Goal: Task Accomplishment & Management: Complete application form

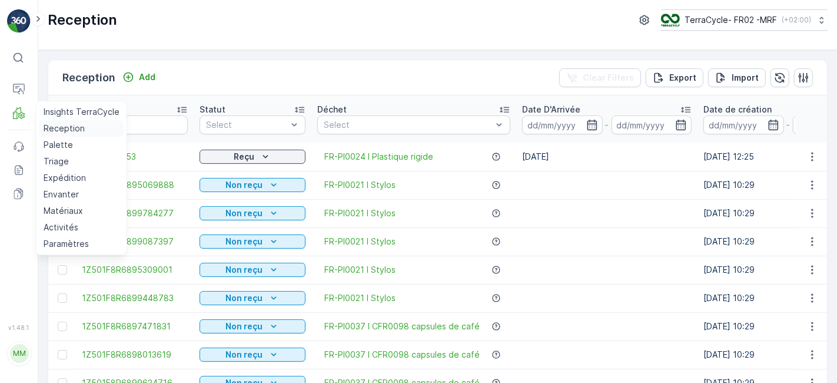
click at [50, 128] on p "Reception" at bounding box center [64, 128] width 41 height 12
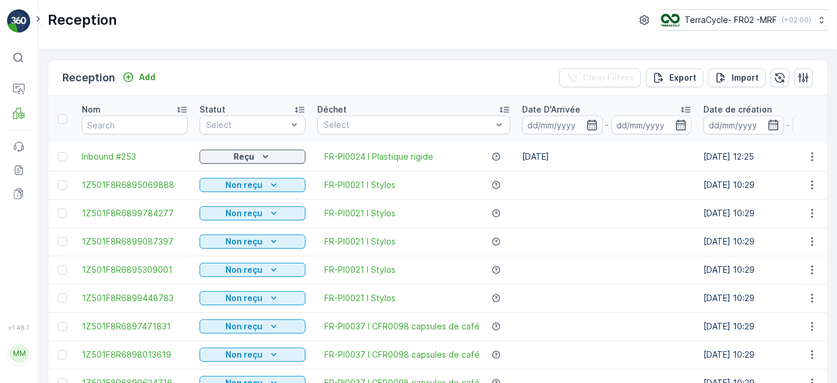
click at [165, 75] on div "Reception Add Clear Filters Export Import" at bounding box center [437, 77] width 779 height 35
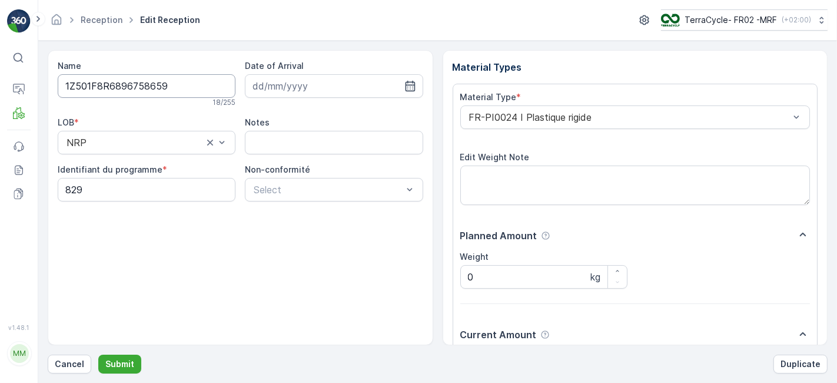
scroll to position [145, 0]
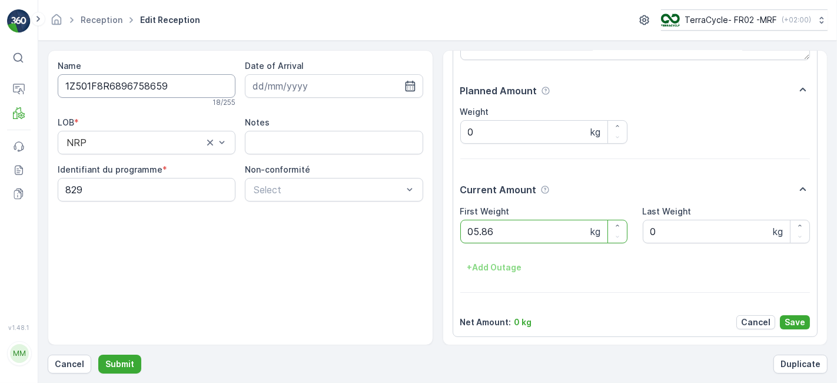
click at [98, 354] on button "Submit" at bounding box center [119, 363] width 43 height 19
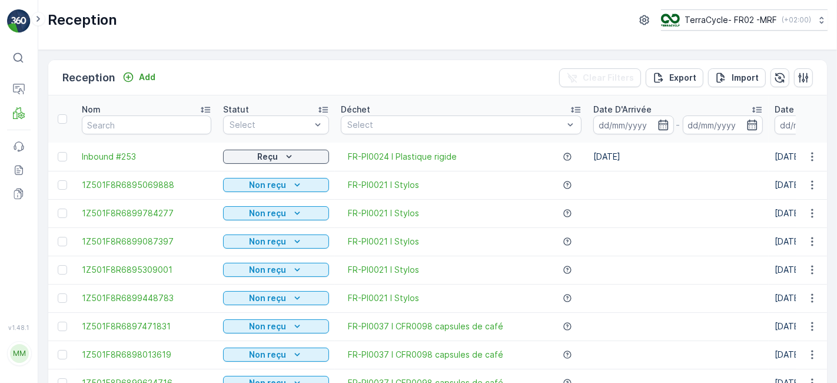
drag, startPoint x: 834, startPoint y: 189, endPoint x: 835, endPoint y: 27, distance: 161.9
click at [835, 27] on div "Reception TerraCycle- FR02 -MRF ( +02:00 ) Reception Add Clear Filters Export I…" at bounding box center [437, 191] width 799 height 383
click at [177, 122] on input "text" at bounding box center [146, 124] width 129 height 19
click at [185, 79] on div "Reception Add Clear Filters Export Import" at bounding box center [437, 77] width 779 height 35
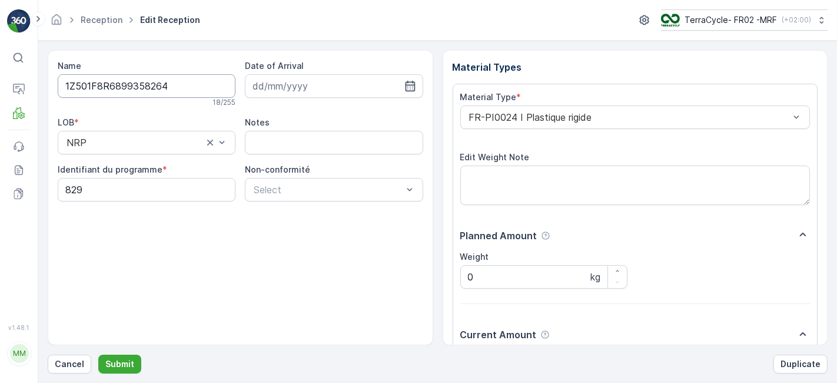
scroll to position [145, 0]
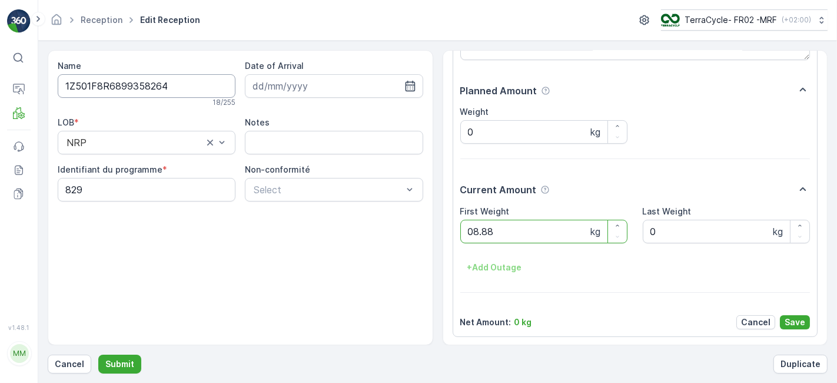
click at [98, 354] on button "Submit" at bounding box center [119, 363] width 43 height 19
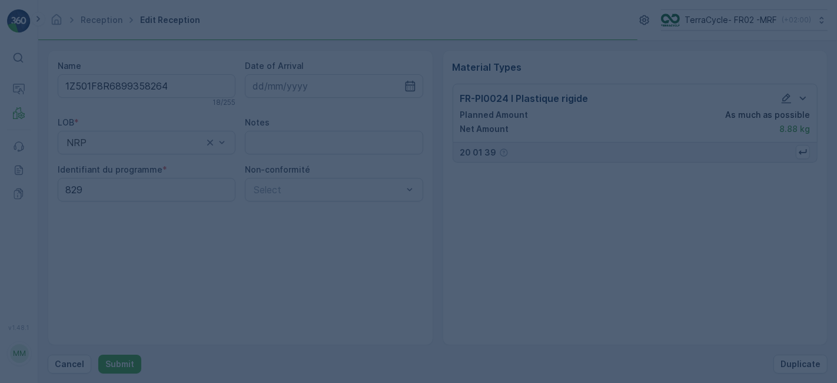
scroll to position [0, 0]
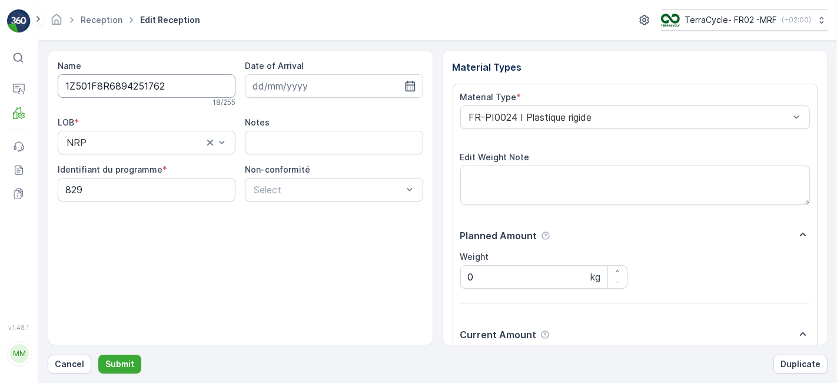
scroll to position [145, 0]
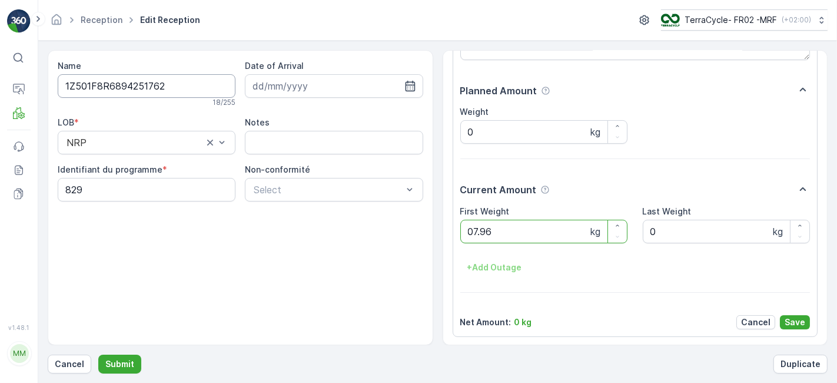
click at [98, 354] on button "Submit" at bounding box center [119, 363] width 43 height 19
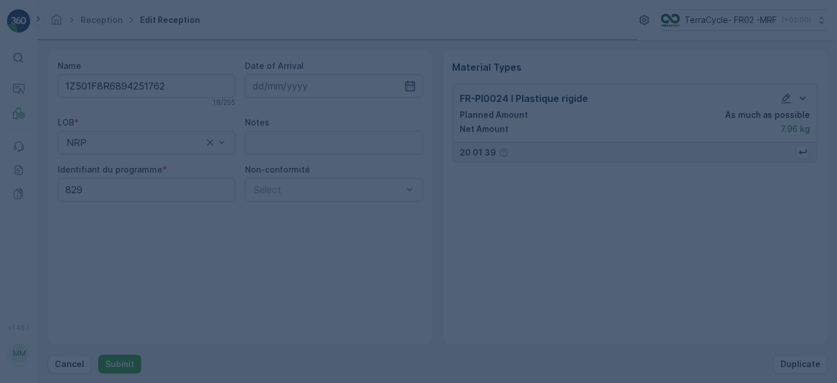
scroll to position [0, 0]
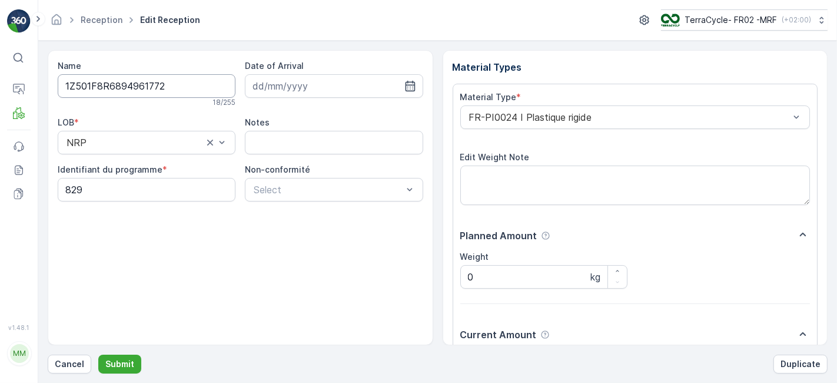
scroll to position [145, 0]
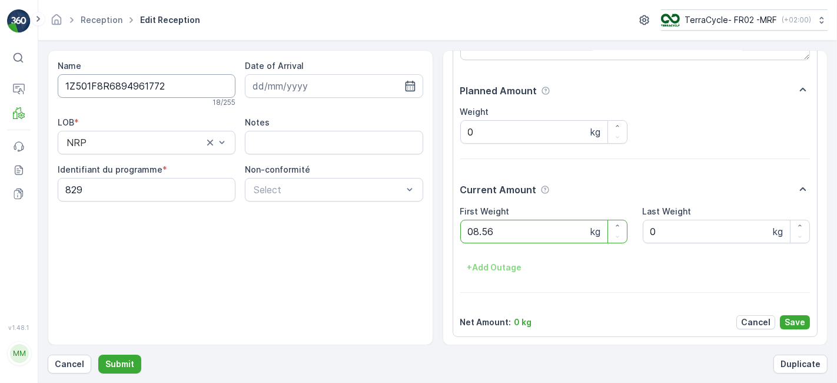
click at [98, 354] on button "Submit" at bounding box center [119, 363] width 43 height 19
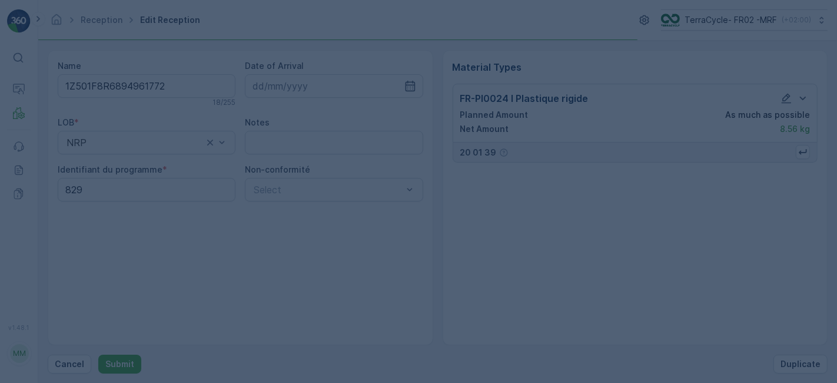
scroll to position [0, 0]
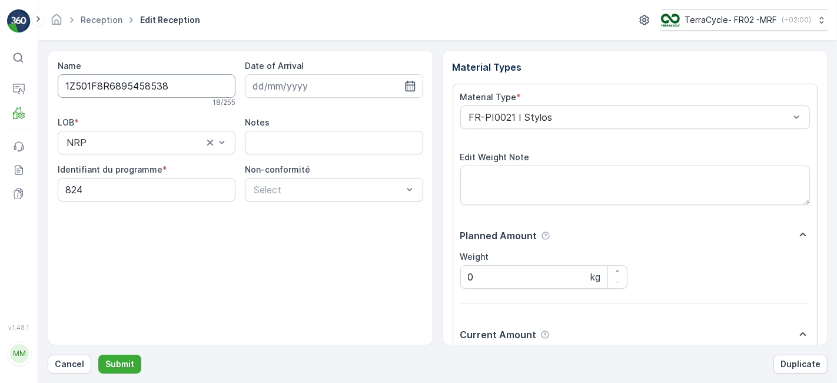
scroll to position [145, 0]
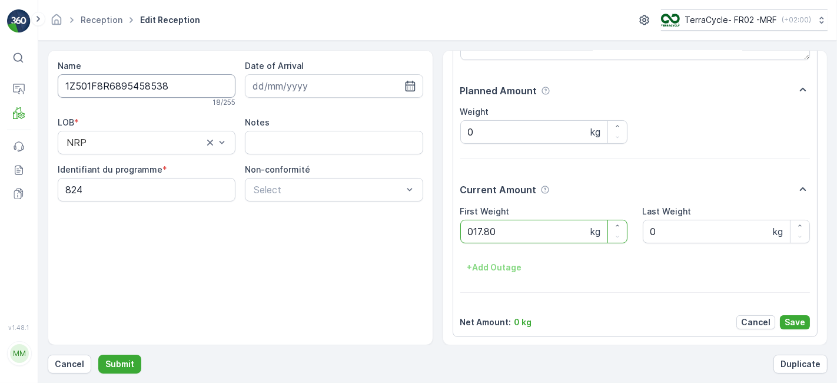
click at [98, 354] on button "Submit" at bounding box center [119, 363] width 43 height 19
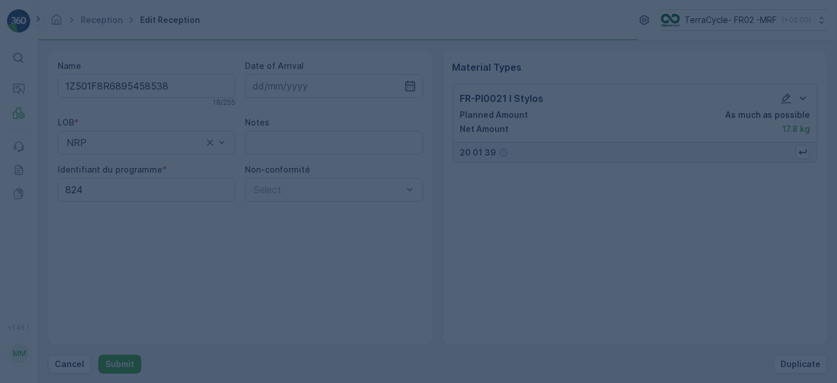
scroll to position [0, 0]
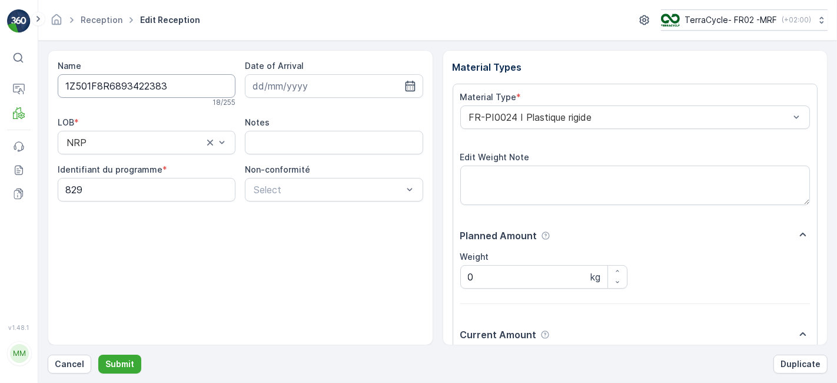
scroll to position [145, 0]
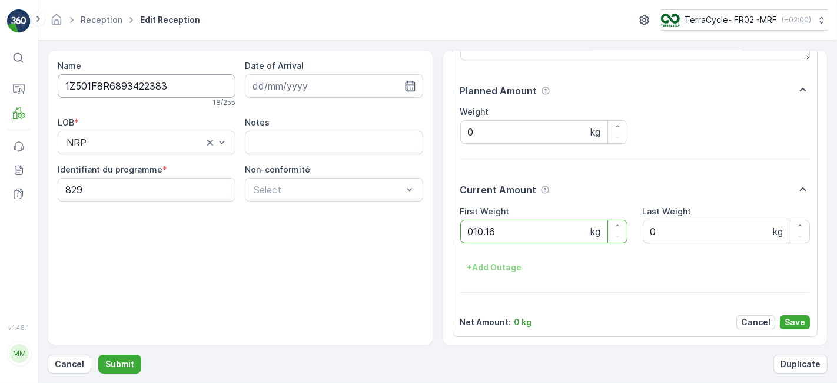
click at [98, 354] on button "Submit" at bounding box center [119, 363] width 43 height 19
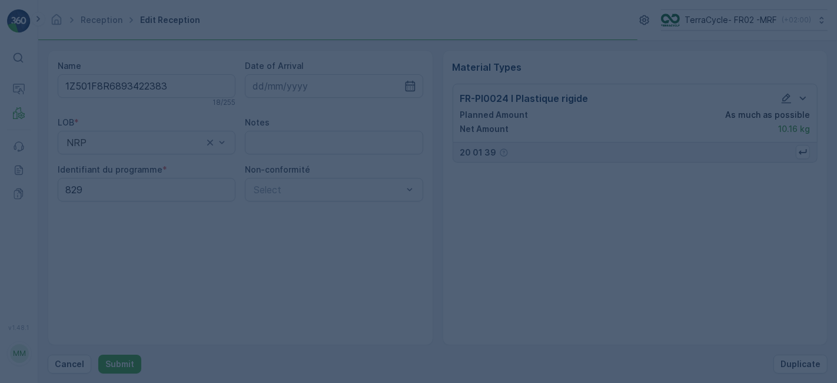
scroll to position [0, 0]
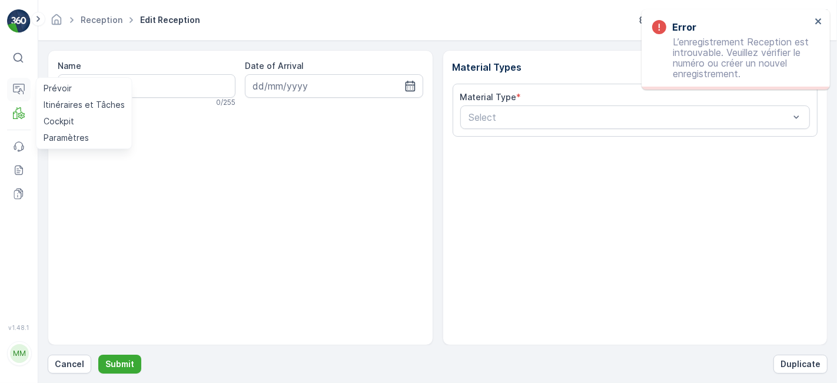
click at [20, 87] on icon at bounding box center [19, 90] width 12 height 12
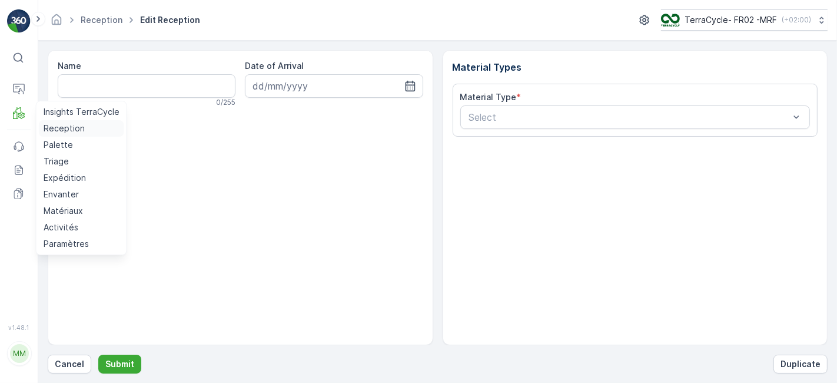
click at [59, 127] on p "Reception" at bounding box center [64, 128] width 41 height 12
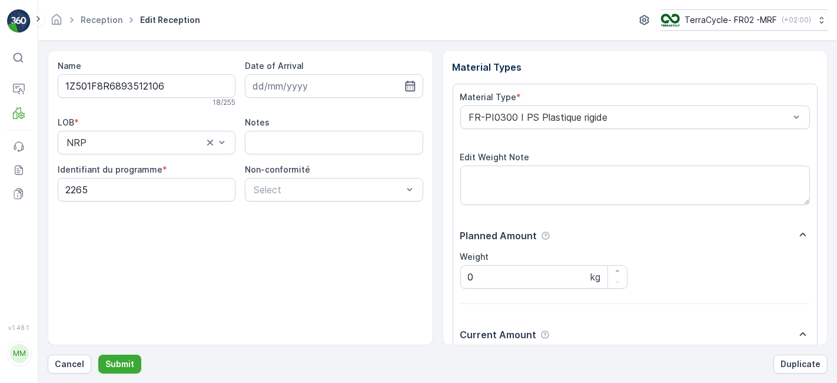
scroll to position [145, 0]
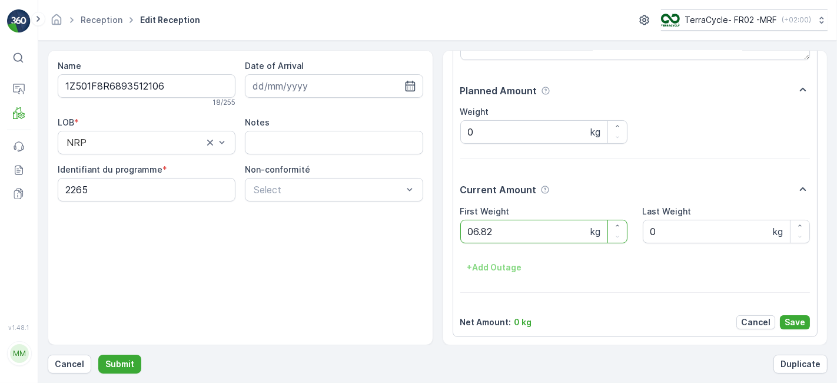
click at [98, 354] on button "Submit" at bounding box center [119, 363] width 43 height 19
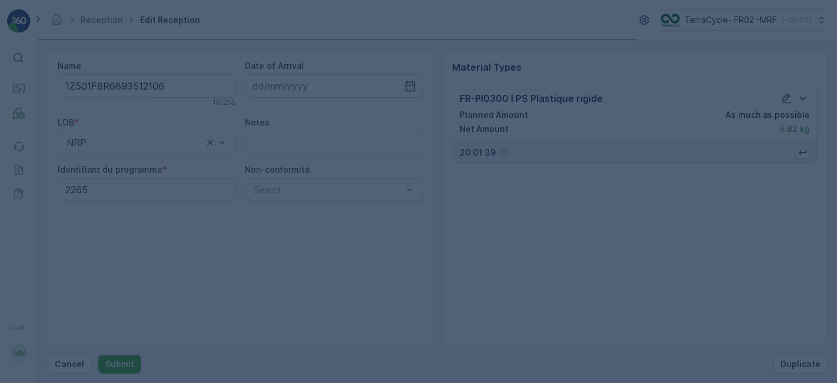
scroll to position [0, 0]
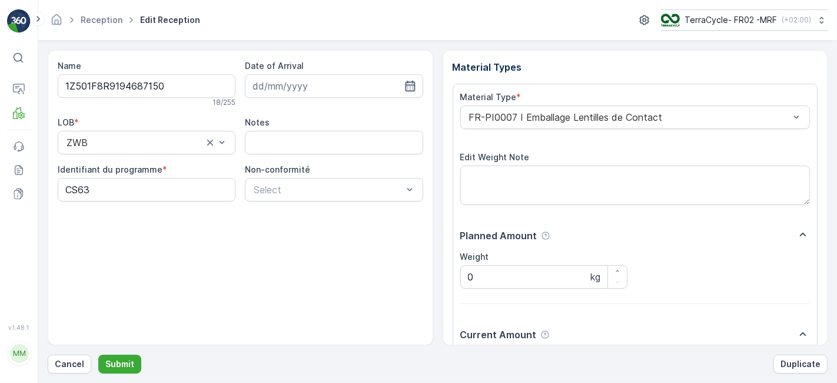
scroll to position [145, 0]
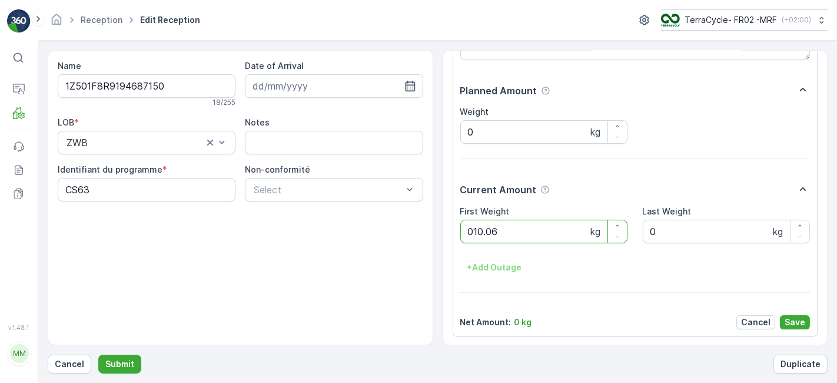
click at [98, 354] on button "Submit" at bounding box center [119, 363] width 43 height 19
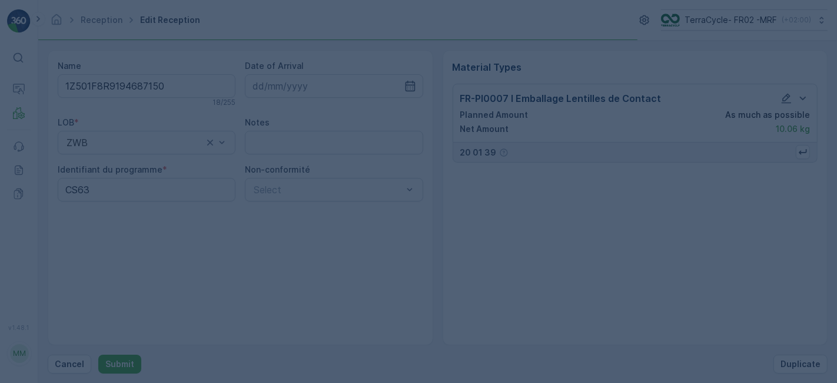
scroll to position [0, 0]
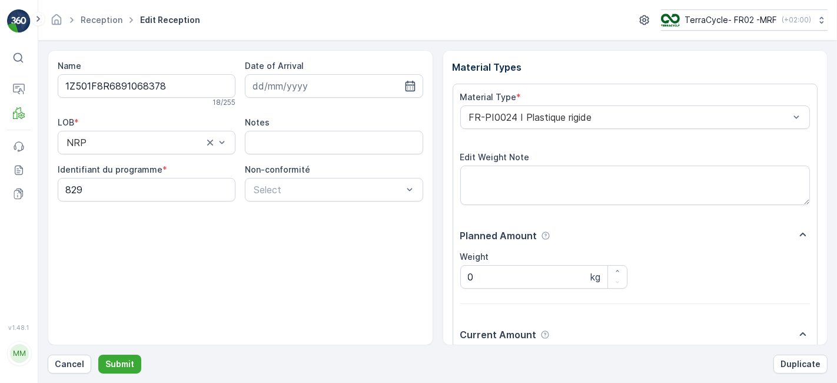
scroll to position [145, 0]
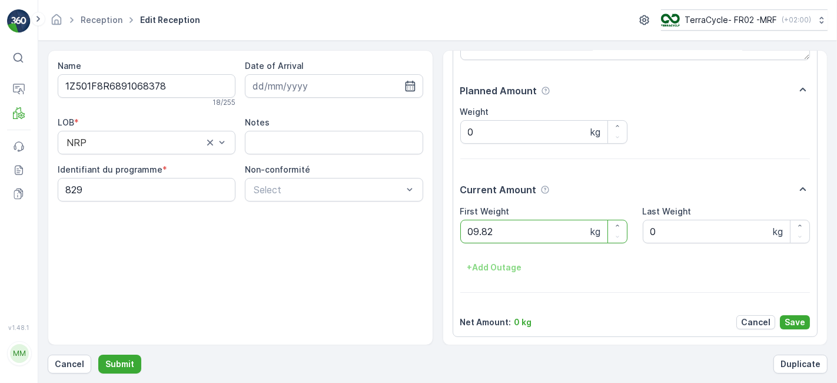
click at [98, 354] on button "Submit" at bounding box center [119, 363] width 43 height 19
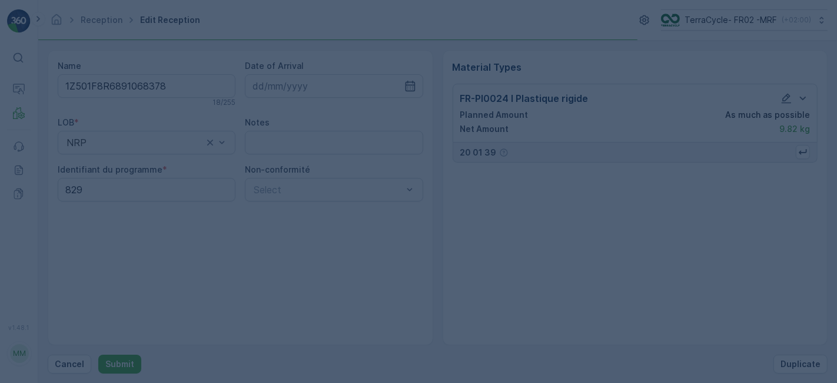
scroll to position [0, 0]
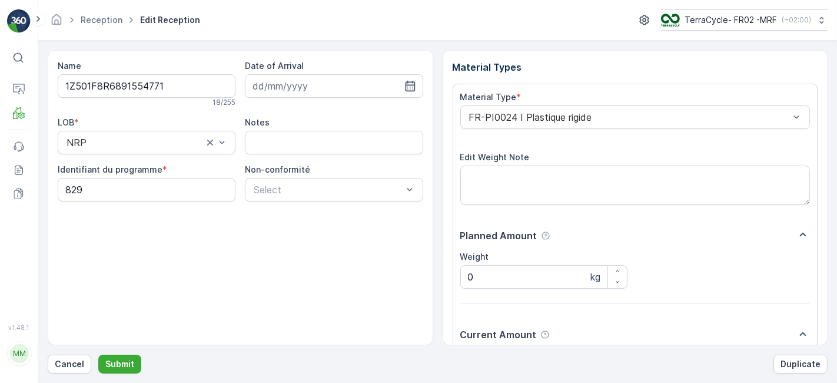
scroll to position [145, 0]
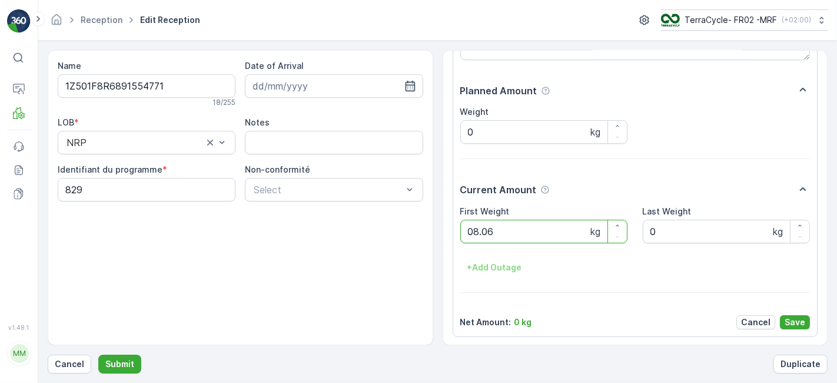
click at [98, 354] on button "Submit" at bounding box center [119, 363] width 43 height 19
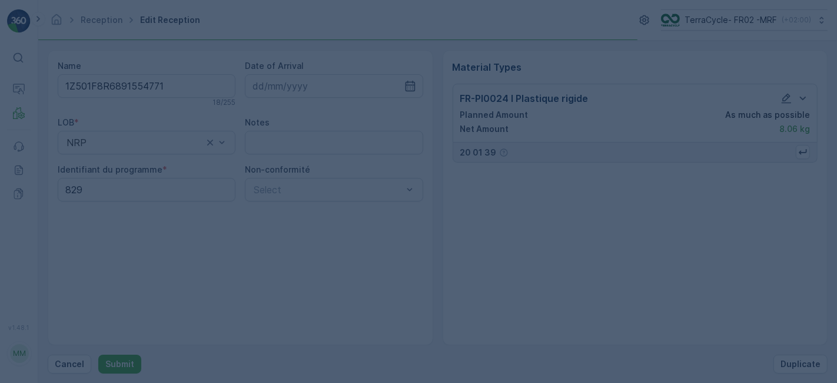
scroll to position [0, 0]
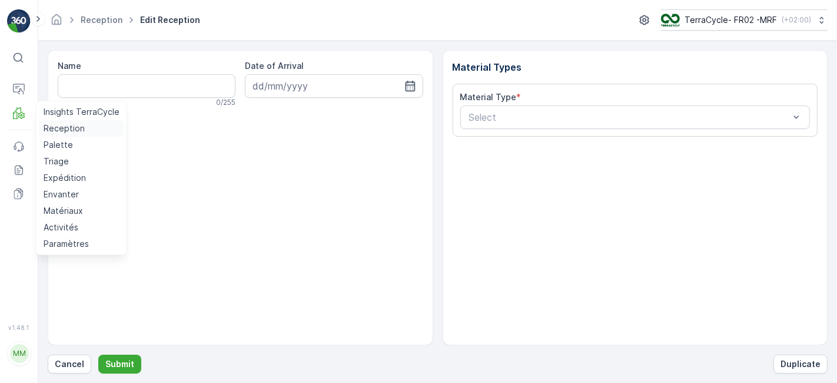
click at [58, 127] on p "Reception" at bounding box center [64, 128] width 41 height 12
click at [49, 128] on p "Reception" at bounding box center [64, 128] width 41 height 12
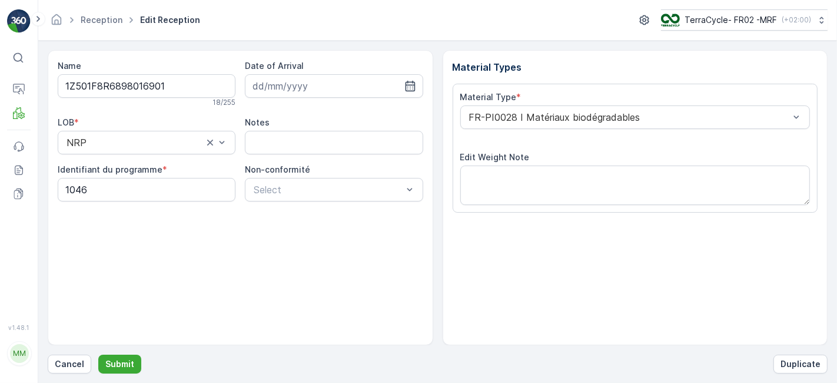
scroll to position [145, 0]
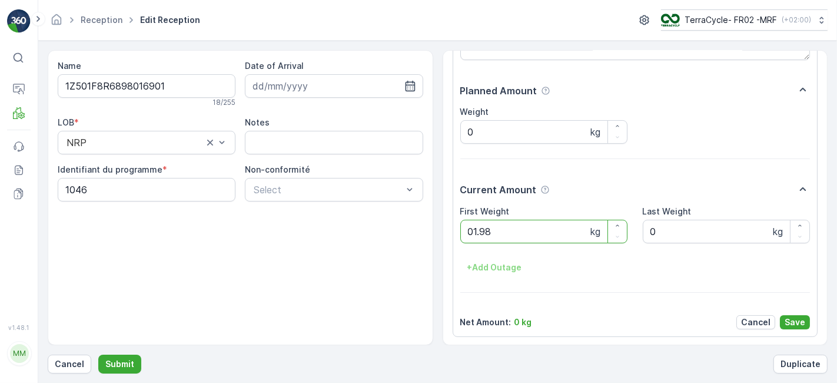
click at [98, 354] on button "Submit" at bounding box center [119, 363] width 43 height 19
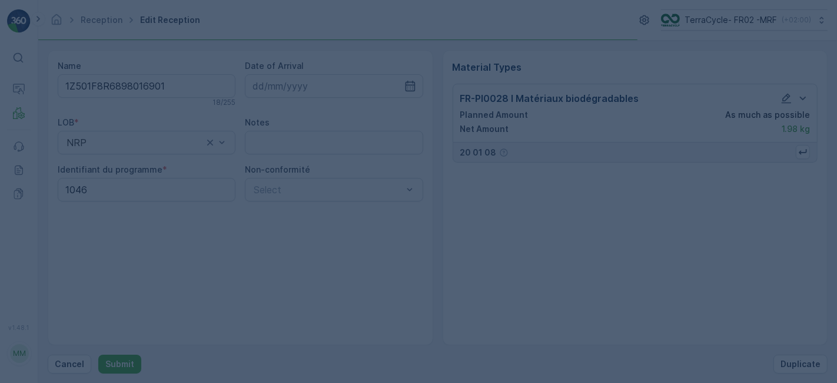
scroll to position [0, 0]
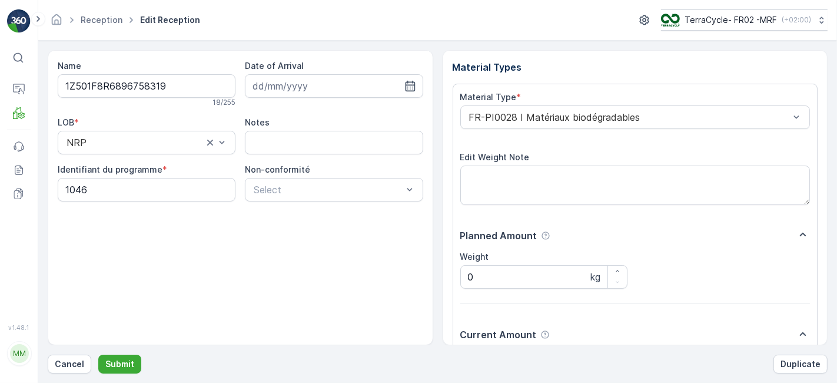
scroll to position [145, 0]
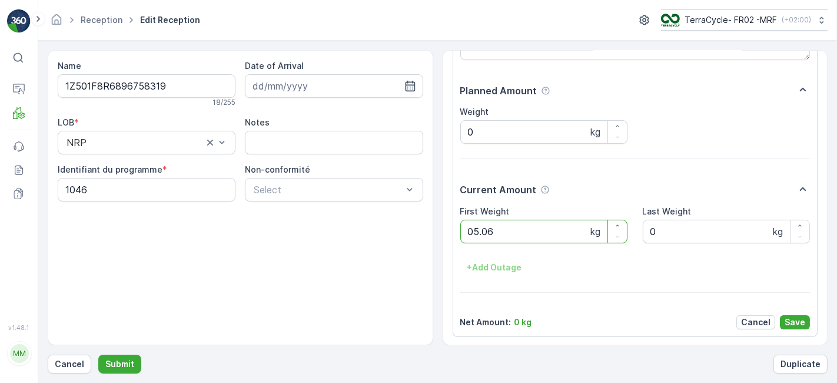
click at [98, 354] on button "Submit" at bounding box center [119, 363] width 43 height 19
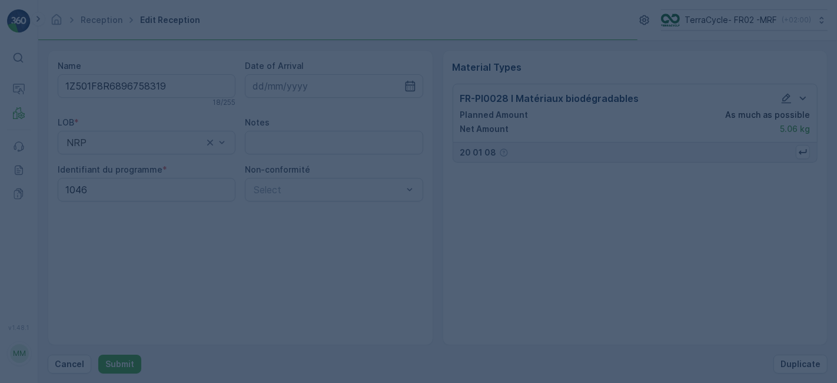
scroll to position [0, 0]
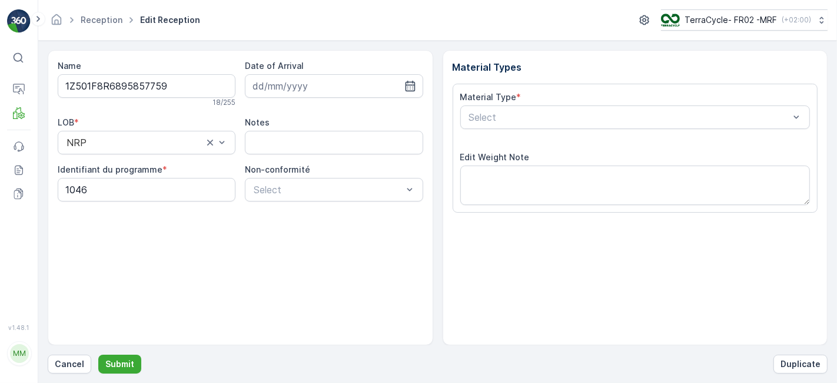
scroll to position [145, 0]
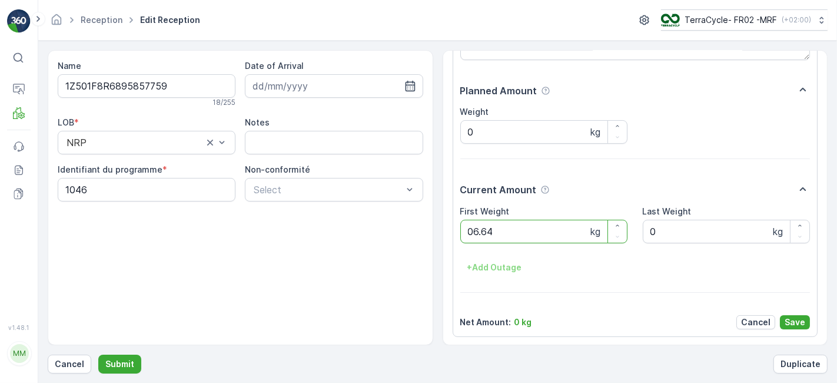
click at [98, 354] on button "Submit" at bounding box center [119, 363] width 43 height 19
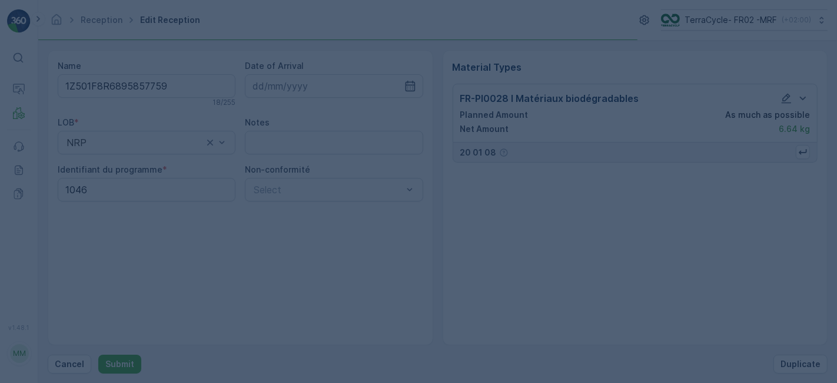
scroll to position [0, 0]
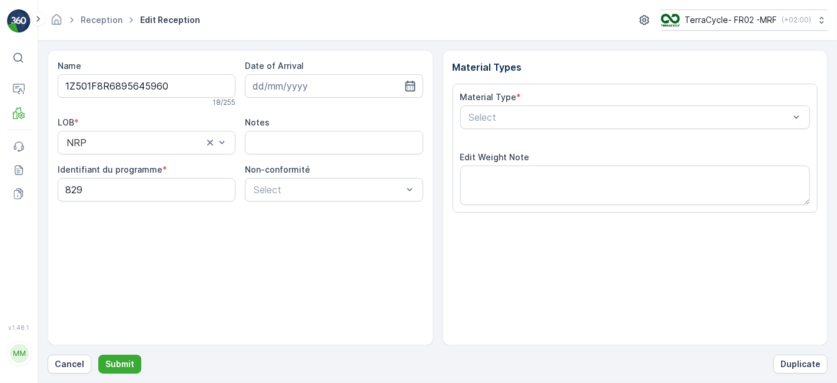
scroll to position [145, 0]
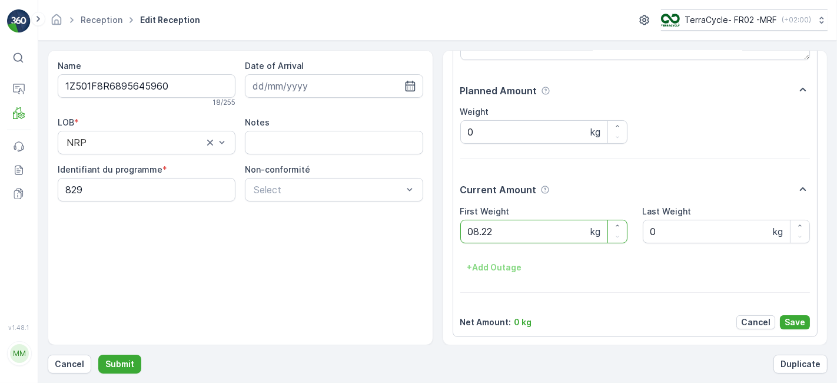
click at [98, 354] on button "Submit" at bounding box center [119, 363] width 43 height 19
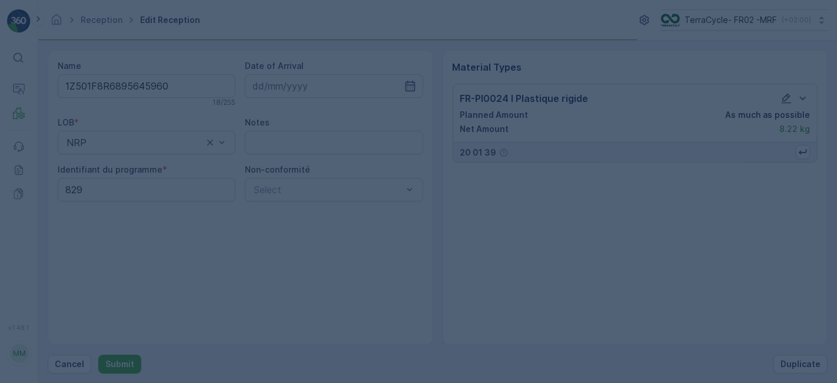
scroll to position [0, 0]
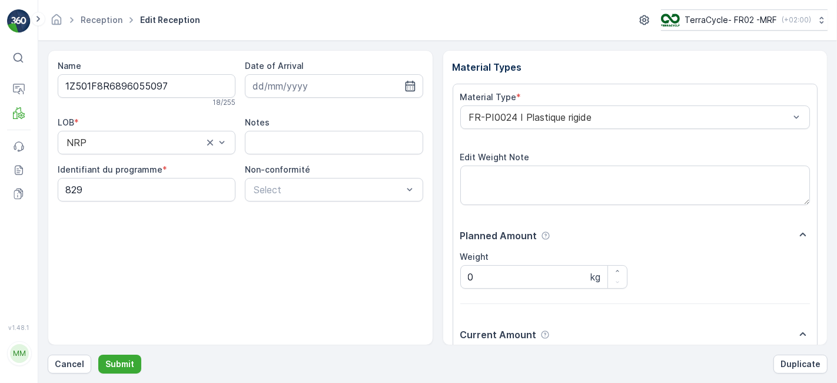
scroll to position [145, 0]
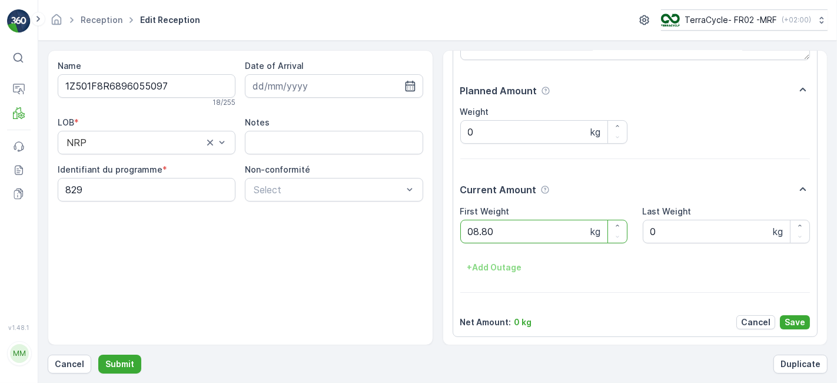
click at [98, 354] on button "Submit" at bounding box center [119, 363] width 43 height 19
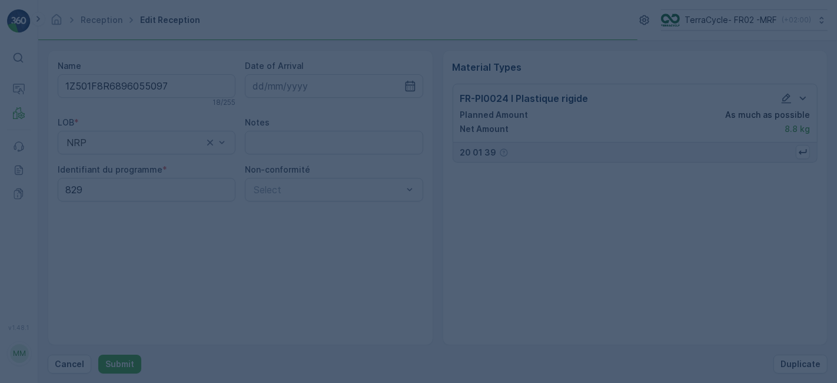
scroll to position [0, 0]
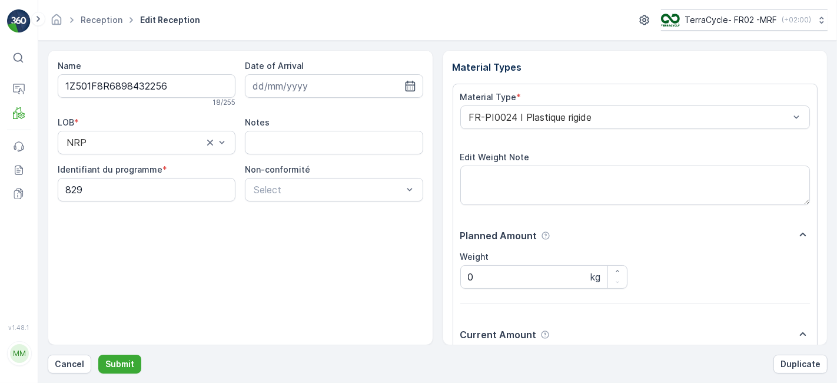
scroll to position [145, 0]
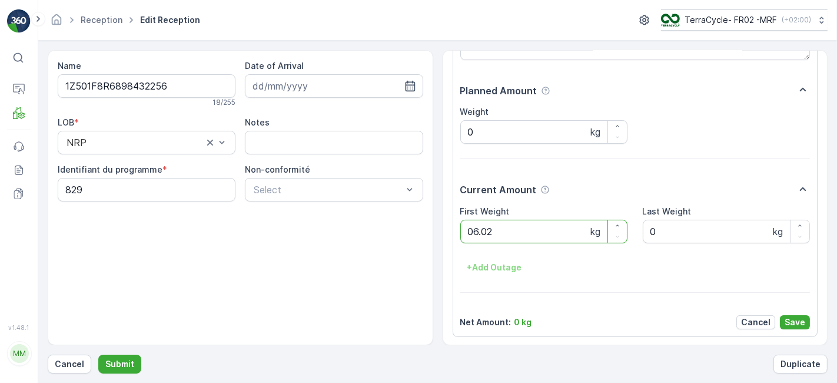
click at [98, 354] on button "Submit" at bounding box center [119, 363] width 43 height 19
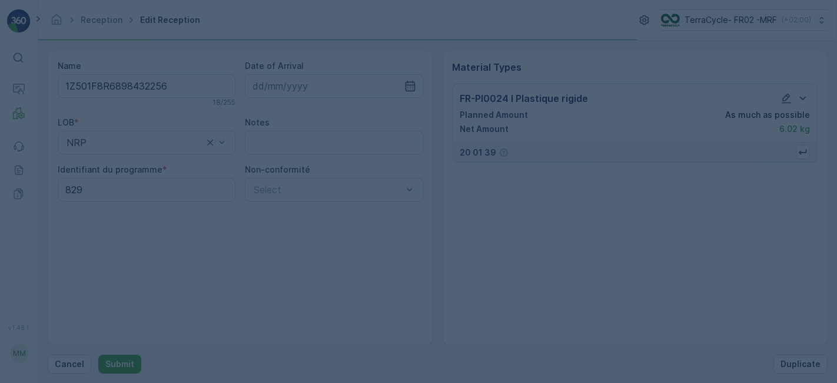
scroll to position [0, 0]
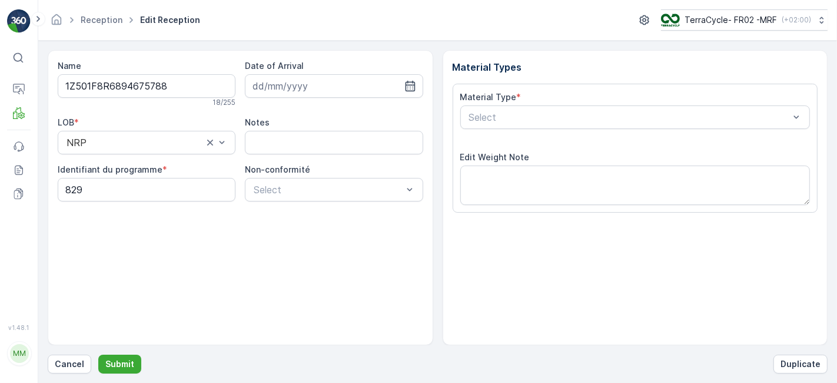
scroll to position [145, 0]
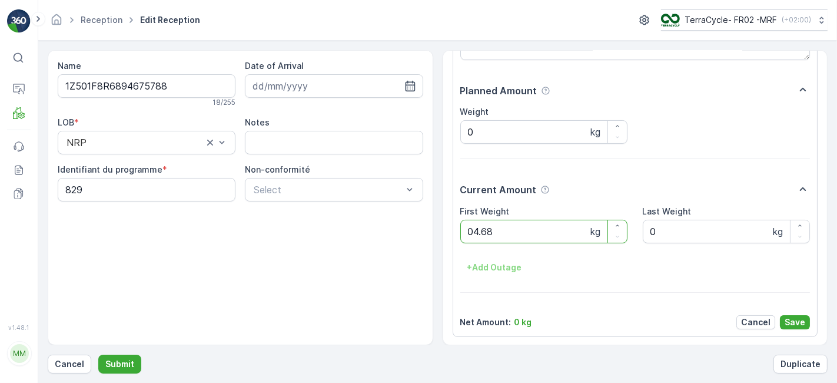
click at [98, 354] on button "Submit" at bounding box center [119, 363] width 43 height 19
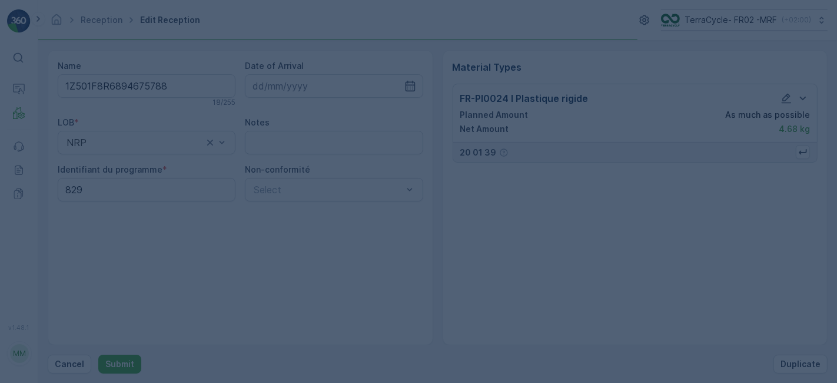
scroll to position [0, 0]
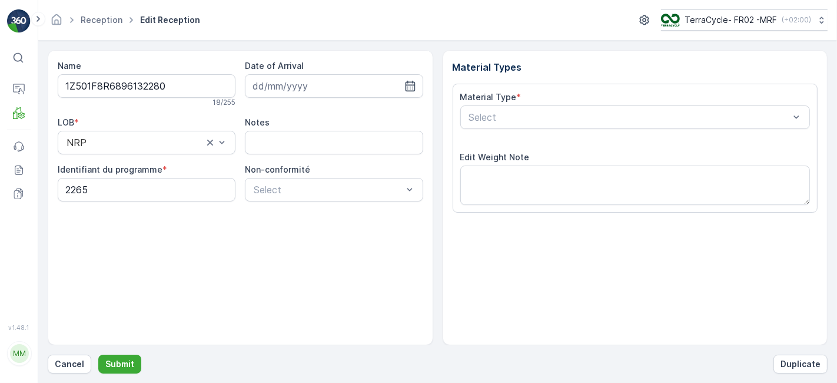
scroll to position [145, 0]
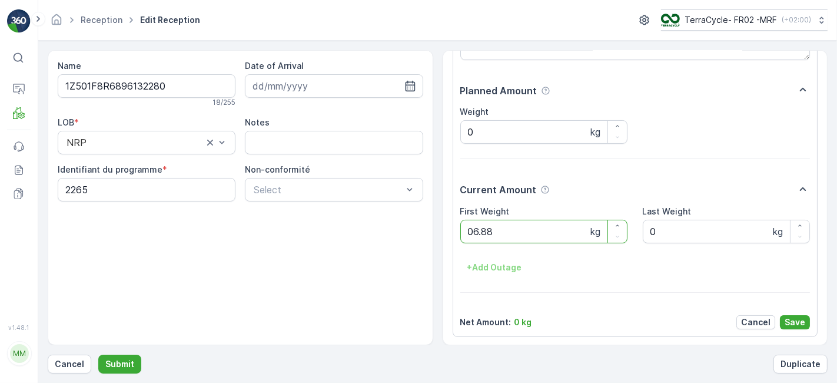
click at [98, 354] on button "Submit" at bounding box center [119, 363] width 43 height 19
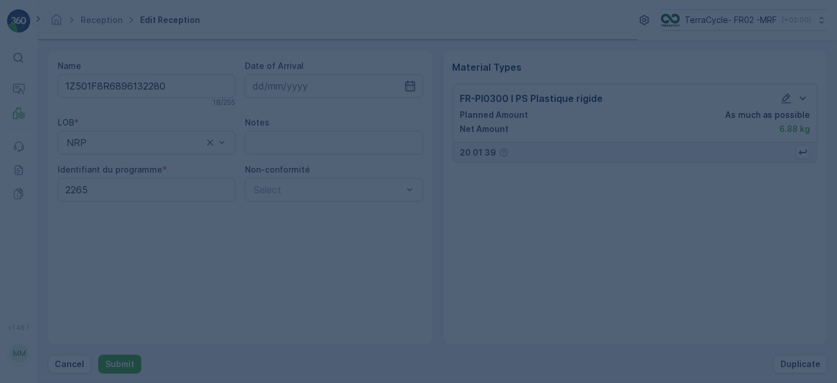
scroll to position [0, 0]
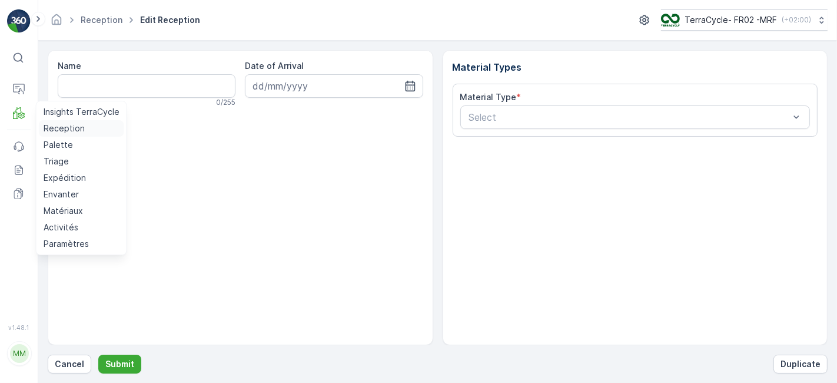
click at [65, 128] on p "Reception" at bounding box center [64, 128] width 41 height 12
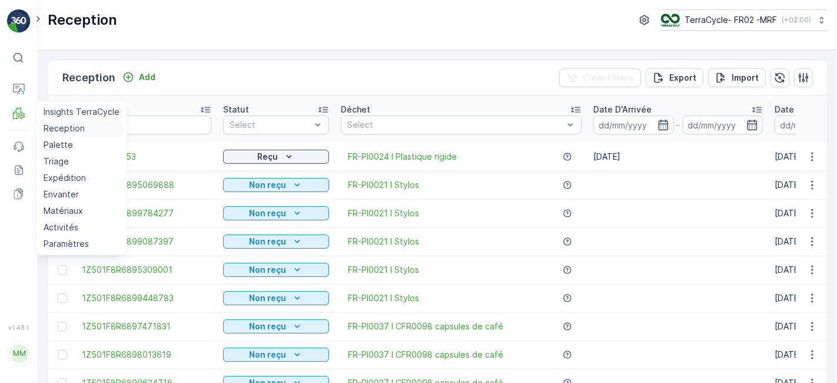
click at [54, 131] on p "Reception" at bounding box center [64, 128] width 41 height 12
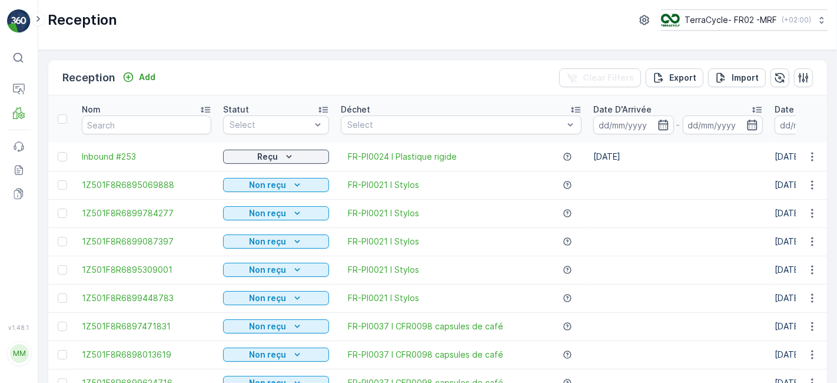
click at [185, 79] on div "Reception Add Clear Filters Export Import" at bounding box center [437, 77] width 779 height 35
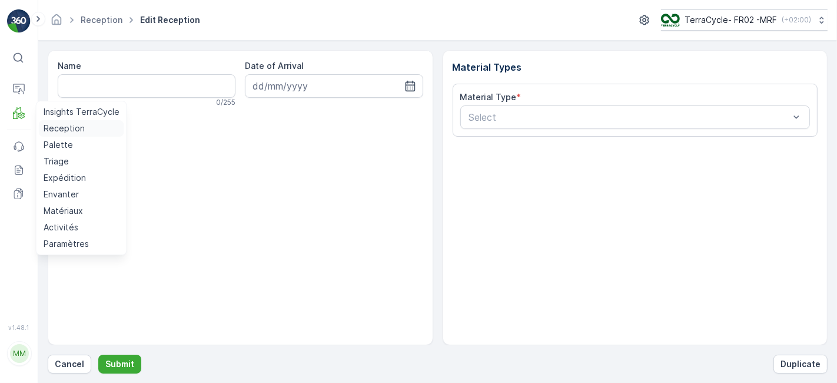
click at [68, 127] on p "Reception" at bounding box center [64, 128] width 41 height 12
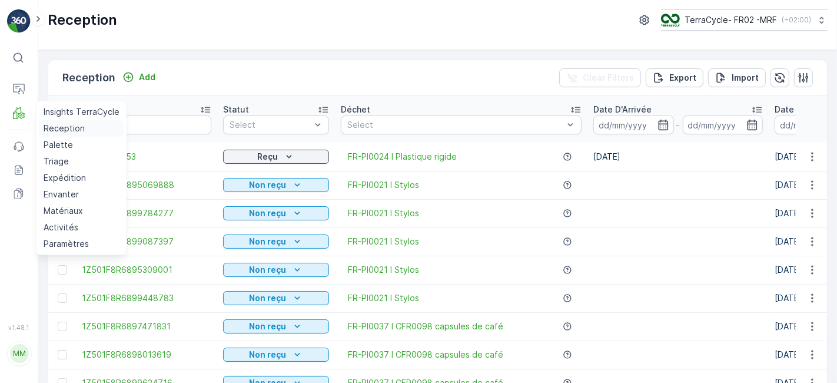
click at [62, 128] on p "Reception" at bounding box center [64, 128] width 41 height 12
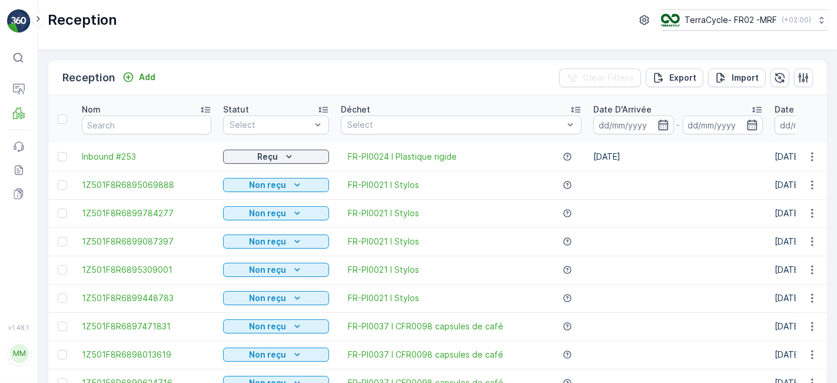
click at [209, 64] on div "Reception Add Clear Filters Export Import" at bounding box center [437, 77] width 779 height 35
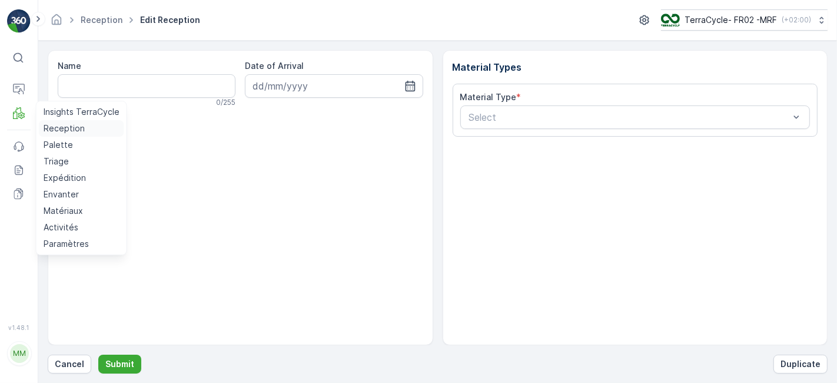
click at [52, 129] on p "Reception" at bounding box center [64, 128] width 41 height 12
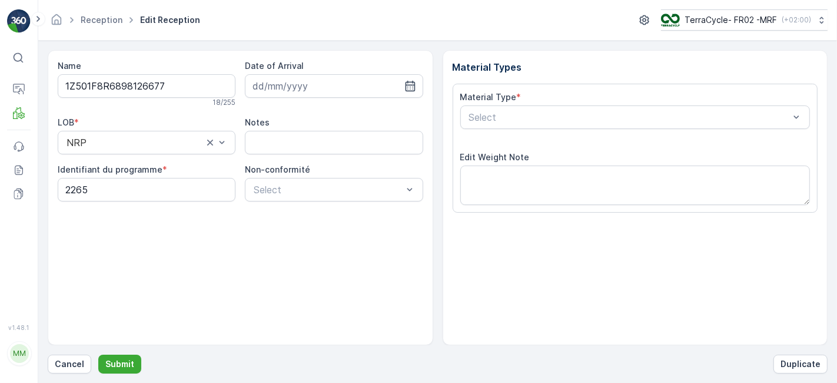
scroll to position [145, 0]
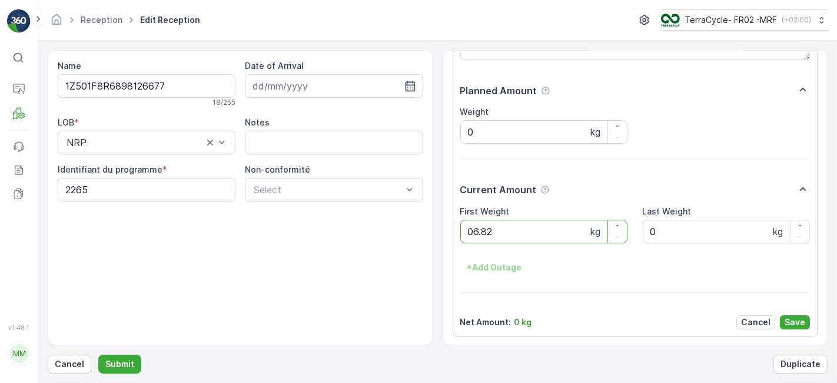
click at [98, 354] on button "Submit" at bounding box center [119, 363] width 43 height 19
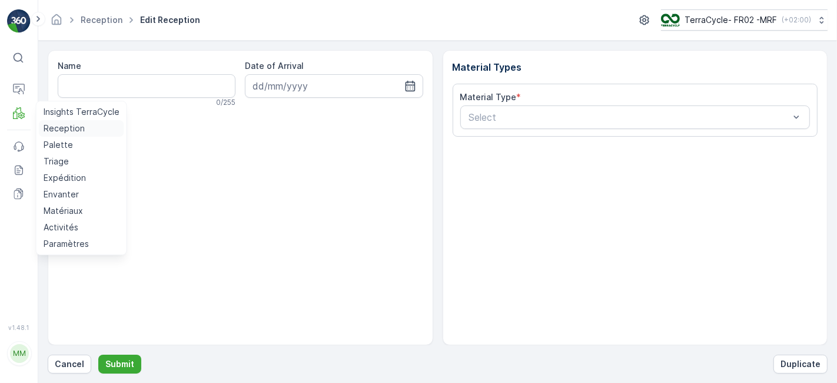
click at [59, 131] on p "Reception" at bounding box center [64, 128] width 41 height 12
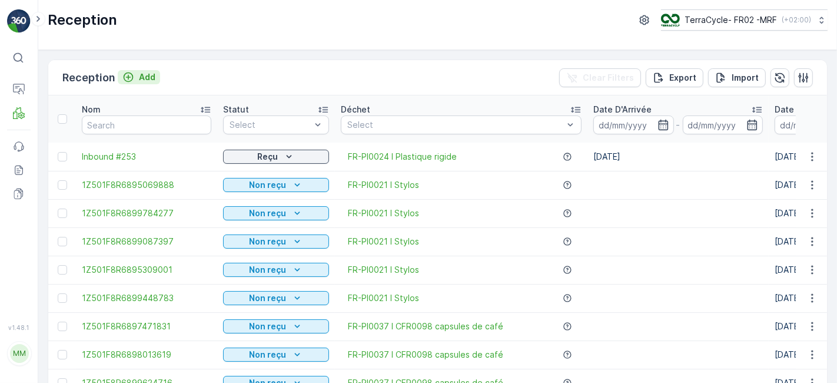
click at [147, 78] on p "Add" at bounding box center [147, 77] width 16 height 12
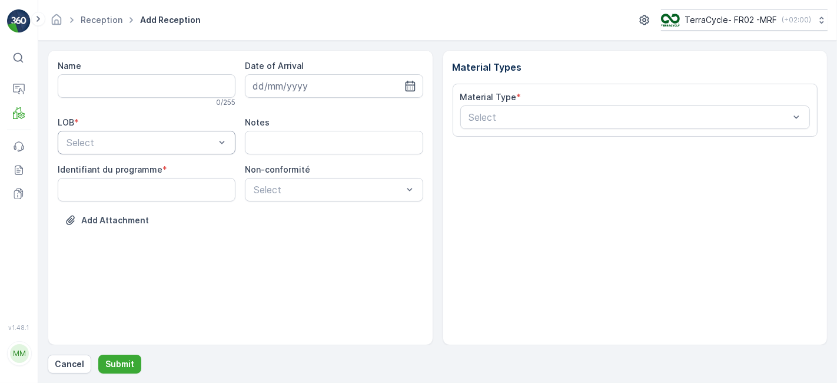
click at [195, 137] on div at bounding box center [140, 142] width 151 height 11
click at [171, 192] on div "ZWB" at bounding box center [147, 190] width 164 height 11
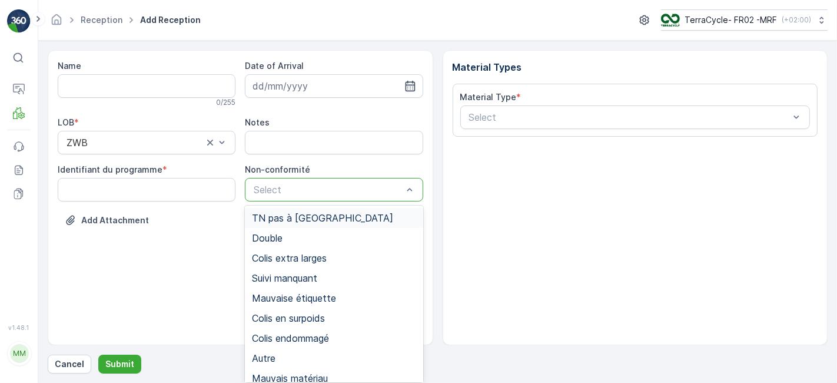
click at [267, 196] on div "Select" at bounding box center [334, 190] width 178 height 24
click at [277, 296] on span "Mauvaise étiquette" at bounding box center [294, 298] width 84 height 11
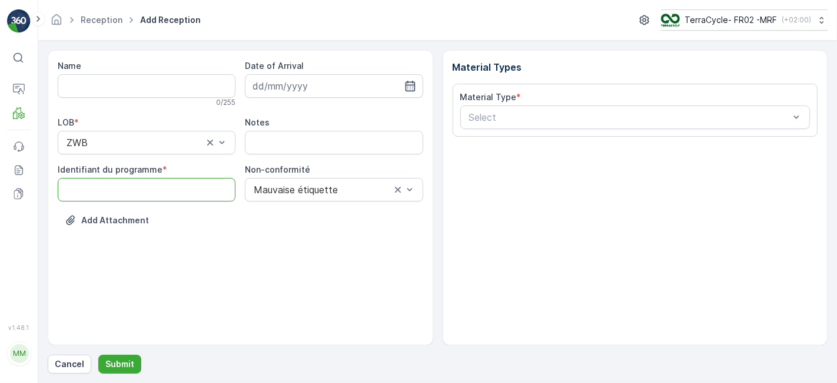
click at [168, 198] on programme "Identifiant du programme" at bounding box center [147, 190] width 178 height 24
type programme "0000"
click at [476, 119] on div at bounding box center [629, 117] width 323 height 11
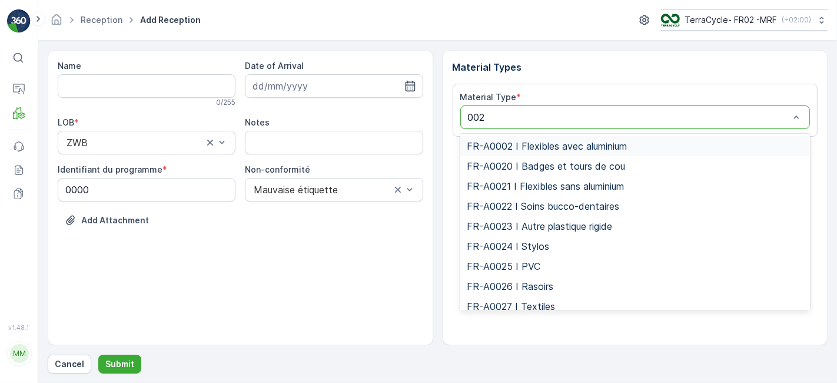
type input "0024"
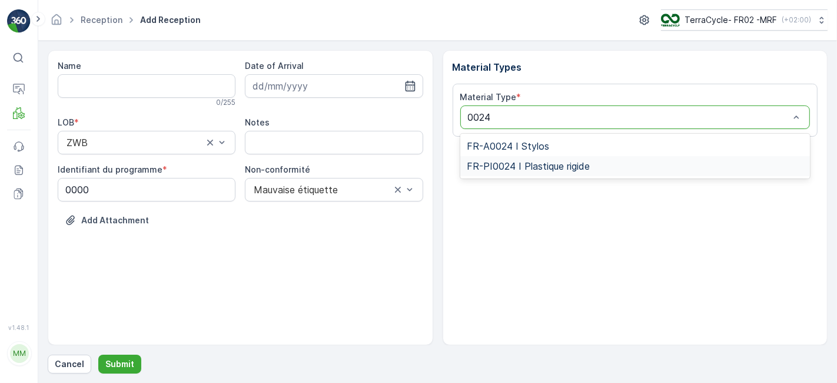
click at [515, 165] on span "FR-PI0024 I Plastique rigide" at bounding box center [528, 166] width 123 height 11
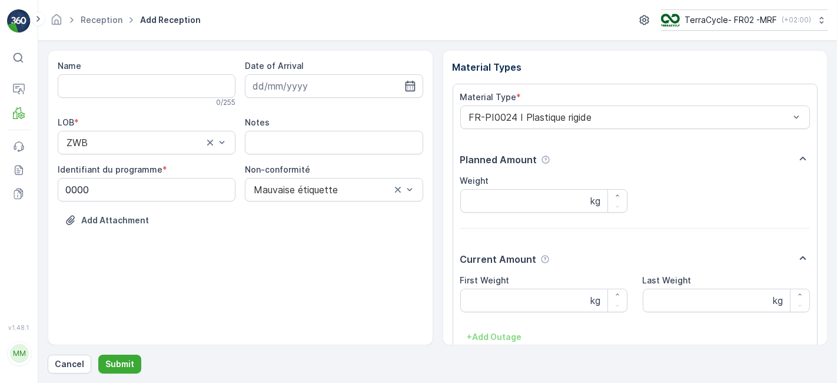
click at [515, 165] on p "Planned Amount" at bounding box center [498, 159] width 77 height 14
click at [497, 201] on input "Weight" at bounding box center [543, 201] width 167 height 24
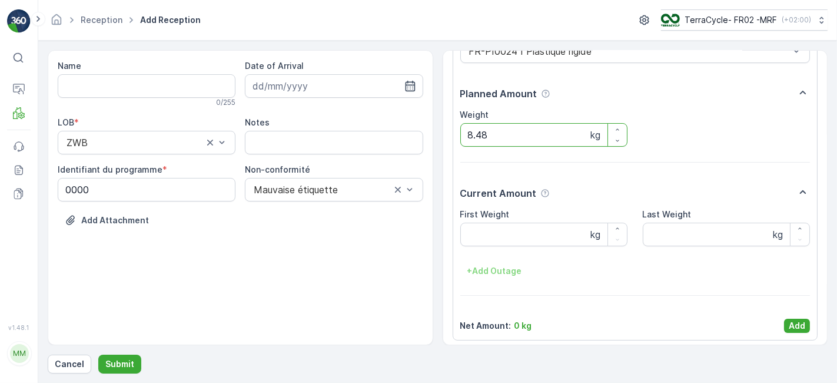
scroll to position [67, 0]
type input "8.48"
click at [802, 318] on p "Add" at bounding box center [797, 324] width 16 height 12
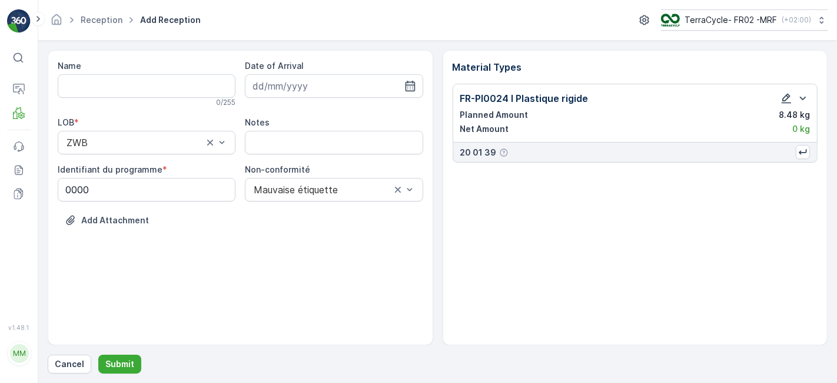
click at [783, 94] on icon "button" at bounding box center [786, 98] width 12 height 12
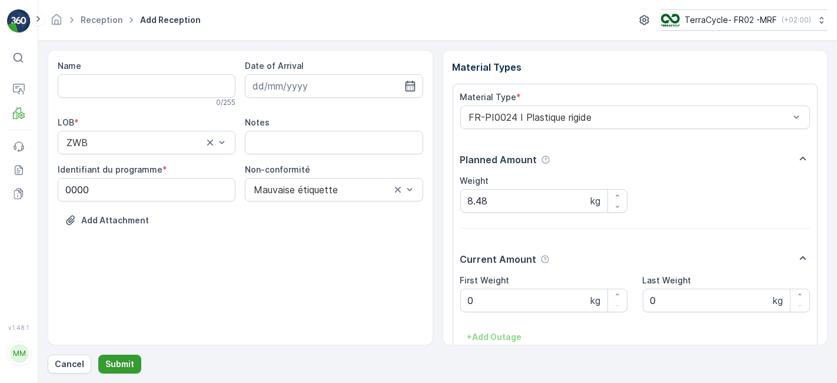
click at [118, 365] on p "Submit" at bounding box center [119, 364] width 29 height 12
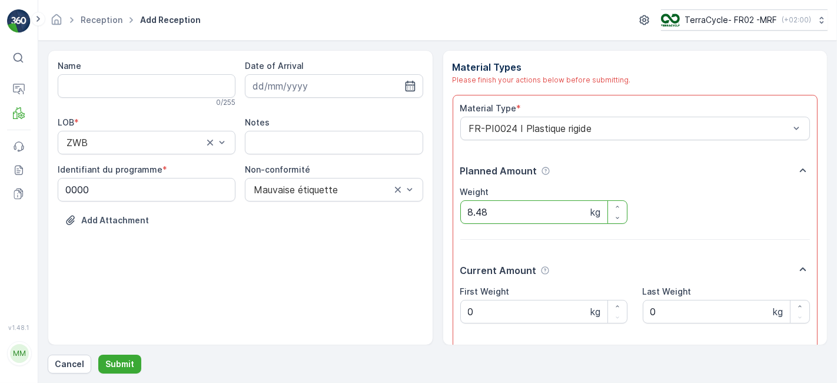
drag, startPoint x: 823, startPoint y: 212, endPoint x: 817, endPoint y: 277, distance: 65.1
click at [824, 291] on div "Material Types Please finish your actions below before submitting. Material Typ…" at bounding box center [635, 197] width 385 height 295
drag, startPoint x: 820, startPoint y: 175, endPoint x: 830, endPoint y: 235, distance: 60.3
click at [830, 235] on form "Name 0 / 255 Date of Arrival LOB * ZWB Notes Identifiant du programme * 0000 No…" at bounding box center [437, 212] width 799 height 342
click at [819, 194] on div "Material Types Please finish your actions below before submitting. Material Typ…" at bounding box center [635, 197] width 385 height 295
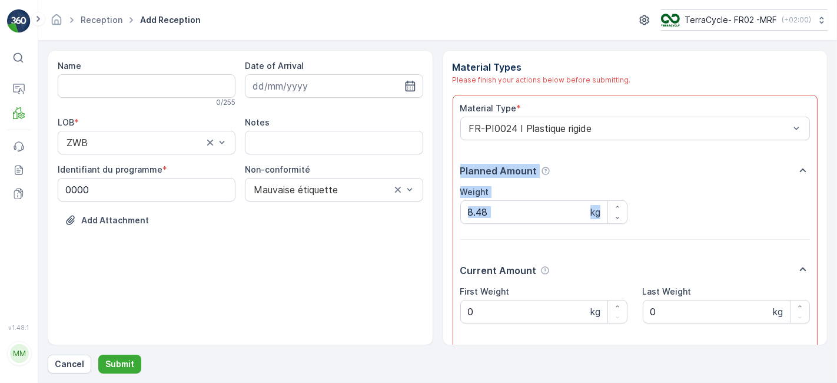
drag, startPoint x: 827, startPoint y: 145, endPoint x: 830, endPoint y: 235, distance: 89.5
click at [830, 235] on form "Name 0 / 255 Date of Arrival LOB * ZWB Notes Identifiant du programme * 0000 No…" at bounding box center [437, 212] width 799 height 342
click at [820, 231] on div "Material Types Please finish your actions below before submitting. Material Typ…" at bounding box center [635, 197] width 385 height 295
click at [792, 220] on div "Weight 8.48 kg" at bounding box center [635, 205] width 350 height 38
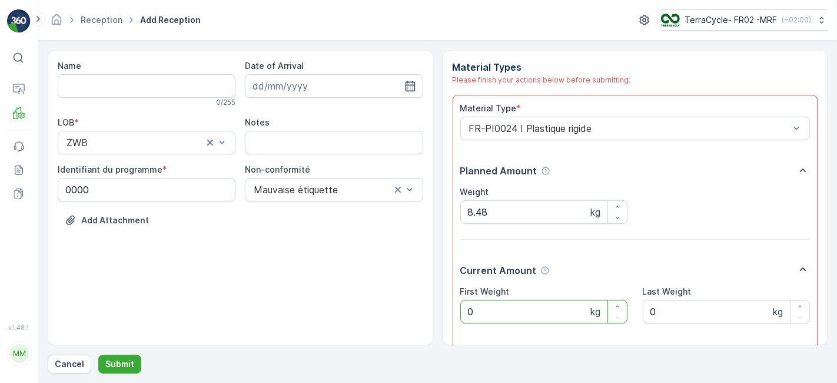
click at [503, 310] on Weight "0" at bounding box center [543, 312] width 167 height 24
type Weight "8.48"
click at [121, 361] on p "Submit" at bounding box center [119, 364] width 29 height 12
click at [627, 249] on div "Material Type * FR-PI0024 I Plastique rigide Planned Amount Weight 8.48 kg Curr…" at bounding box center [635, 255] width 350 height 307
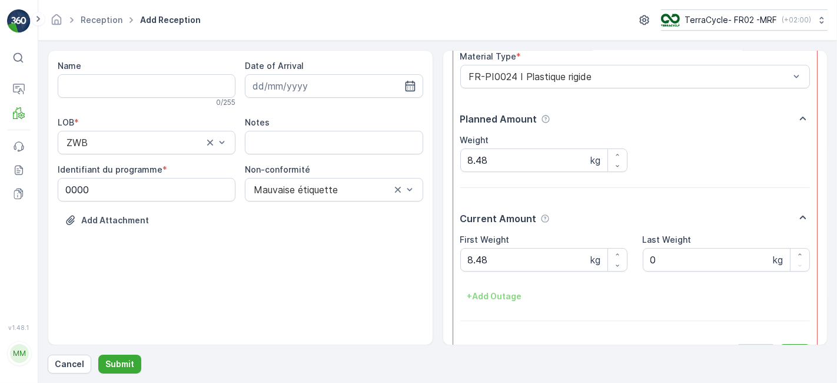
scroll to position [78, 0]
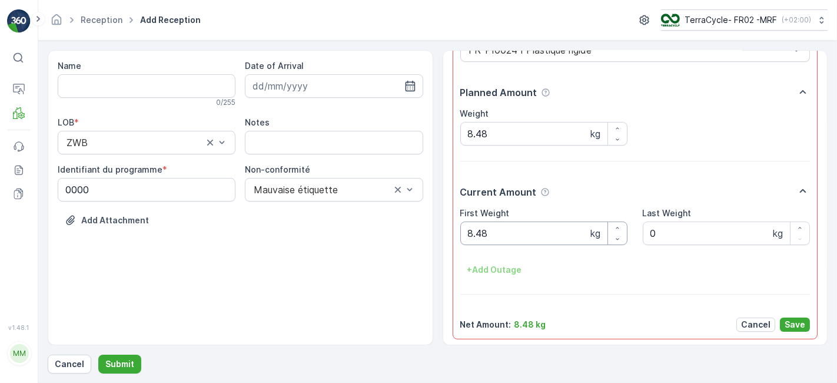
click at [530, 231] on Weight "8.48" at bounding box center [543, 233] width 167 height 24
type Weight "8"
click at [785, 318] on p "Save" at bounding box center [795, 324] width 21 height 12
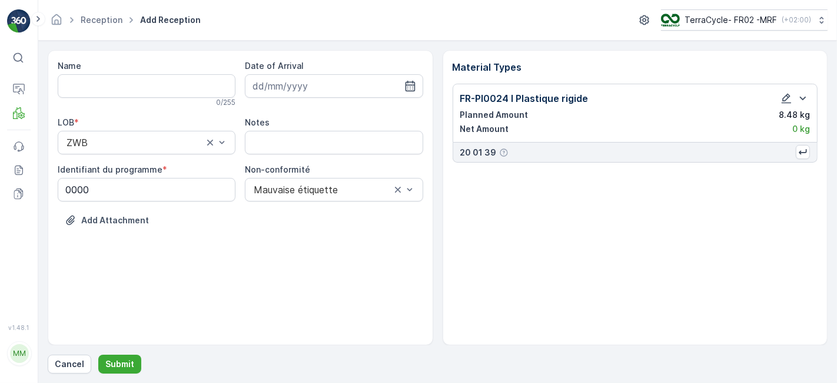
scroll to position [0, 0]
click at [121, 360] on p "Submit" at bounding box center [119, 364] width 29 height 12
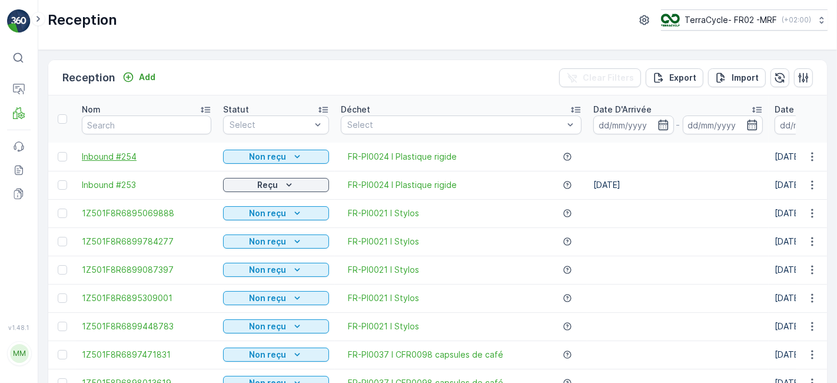
click at [122, 155] on span "Inbound #254" at bounding box center [146, 157] width 129 height 12
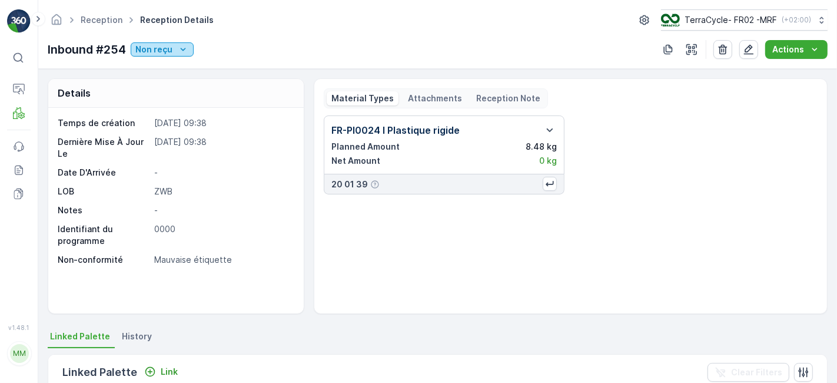
click at [164, 48] on p "Non reçu" at bounding box center [153, 50] width 37 height 12
click at [167, 81] on span "Scanné" at bounding box center [153, 83] width 29 height 12
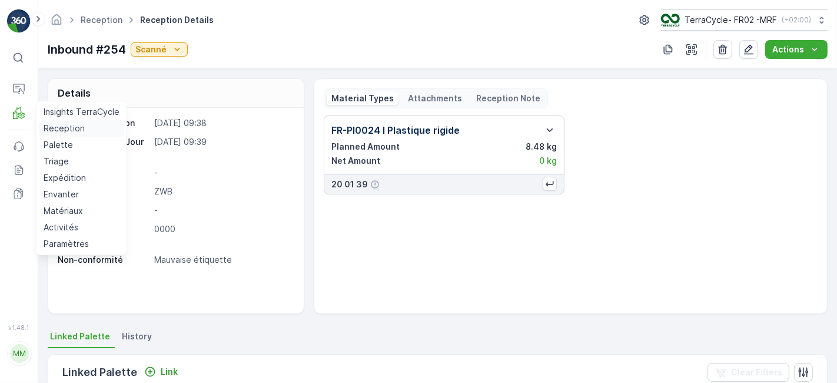
click at [56, 123] on p "Reception" at bounding box center [64, 128] width 41 height 12
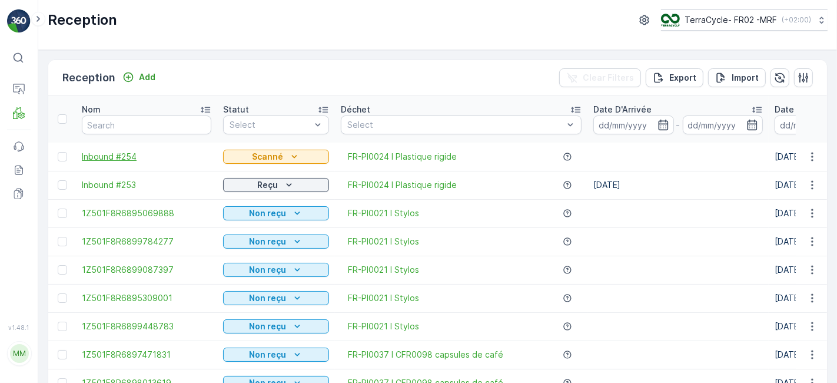
click at [139, 153] on span "Inbound #254" at bounding box center [146, 157] width 129 height 12
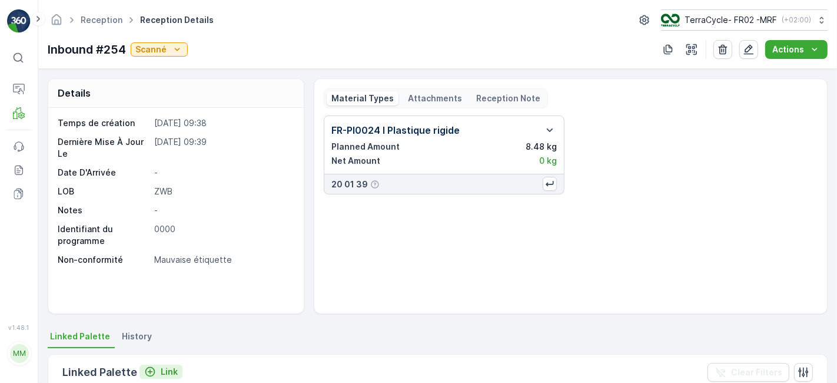
click at [165, 368] on p "Link" at bounding box center [169, 371] width 17 height 12
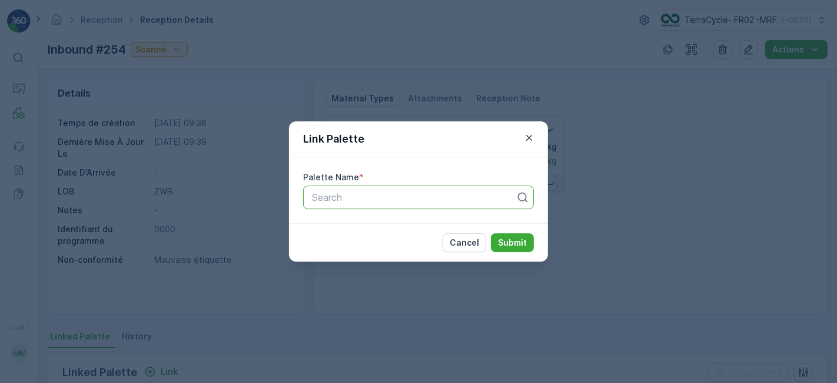
click at [322, 202] on div at bounding box center [414, 197] width 206 height 11
type input "0024"
click at [457, 228] on div "R#FR-PI0024 I Plastique rigide" at bounding box center [418, 226] width 217 height 11
click at [514, 237] on p "Submit" at bounding box center [512, 243] width 29 height 12
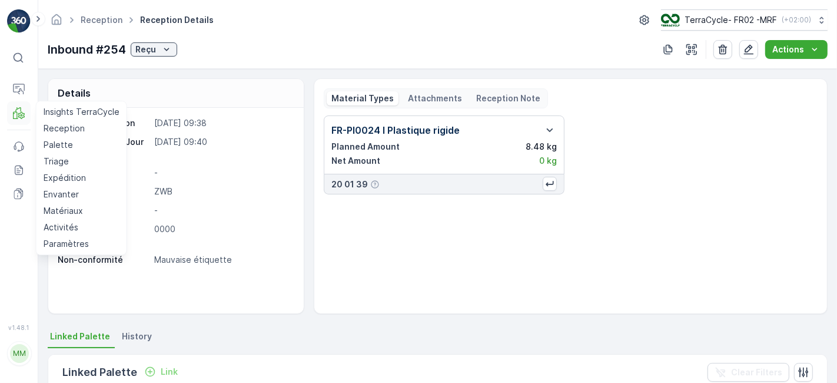
click at [16, 112] on icon at bounding box center [19, 113] width 12 height 12
click at [71, 123] on p "Reception" at bounding box center [64, 128] width 41 height 12
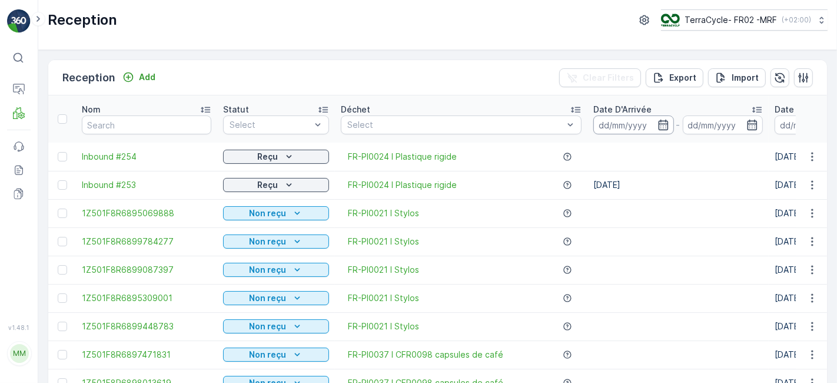
click at [624, 125] on input at bounding box center [633, 124] width 81 height 19
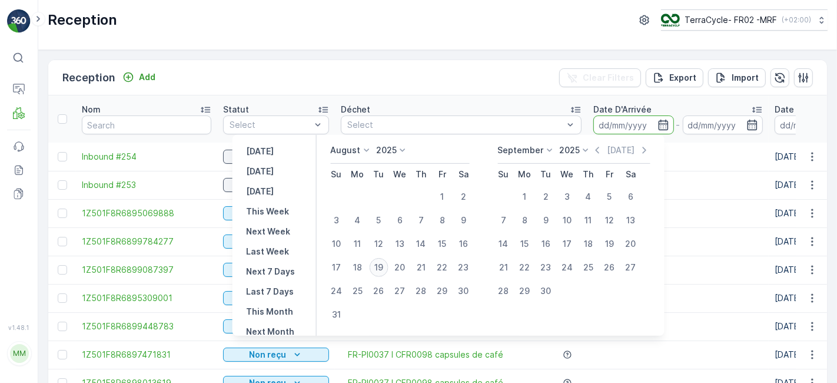
click at [387, 269] on div "19" at bounding box center [378, 267] width 19 height 19
type input "[DATE]"
click at [683, 122] on input "[DATE]" at bounding box center [723, 124] width 81 height 19
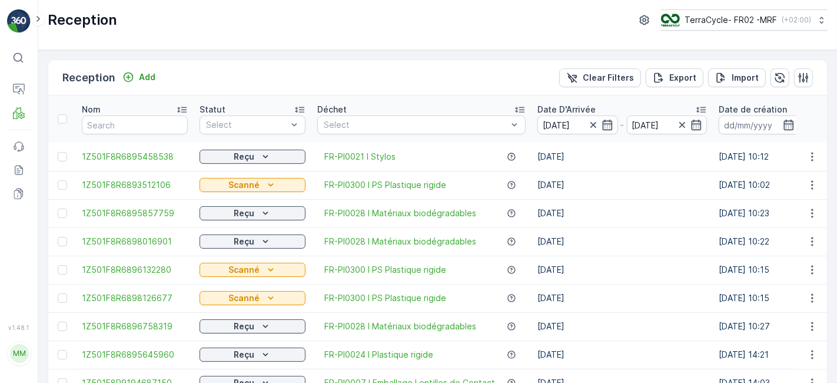
drag, startPoint x: 830, startPoint y: 141, endPoint x: 826, endPoint y: 206, distance: 64.9
click at [826, 206] on div "Reception Add Clear Filters Export Import Nom Statut Select Déchet Select Date …" at bounding box center [437, 216] width 799 height 333
